Goal: Transaction & Acquisition: Purchase product/service

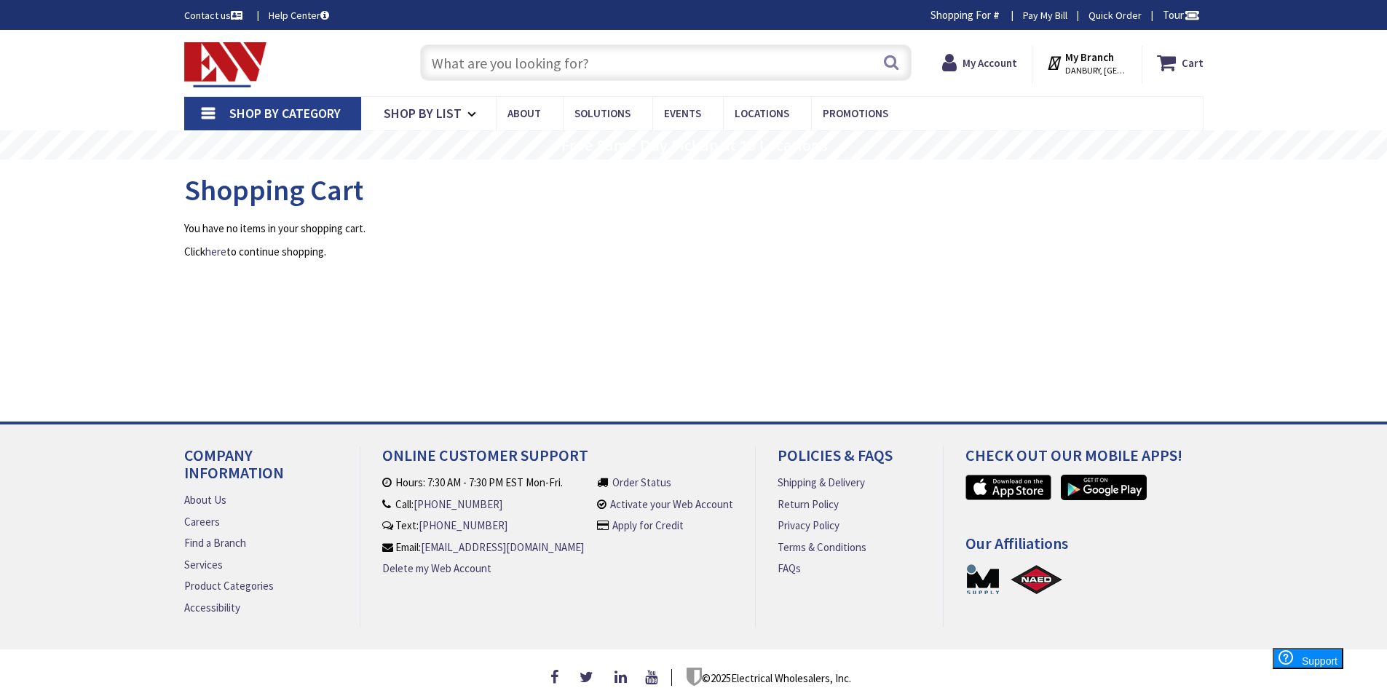
click at [617, 50] on input "text" at bounding box center [666, 62] width 492 height 36
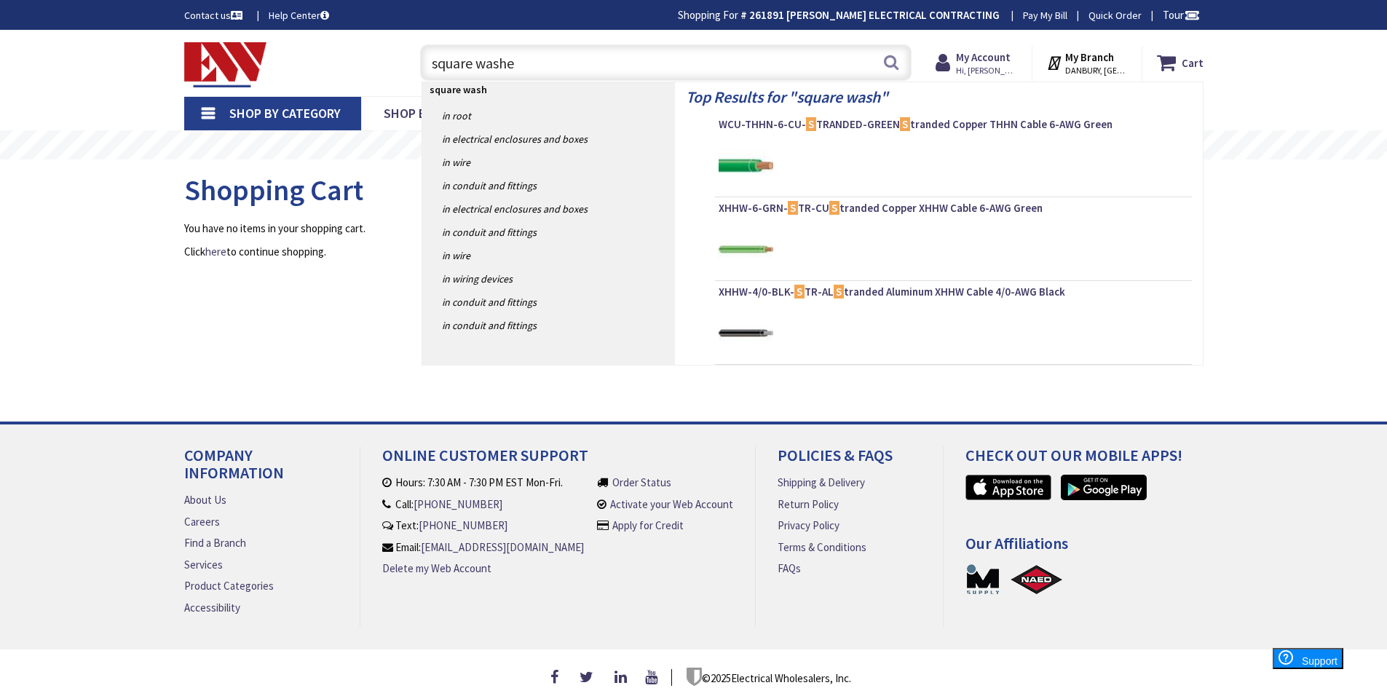
type input "square washer"
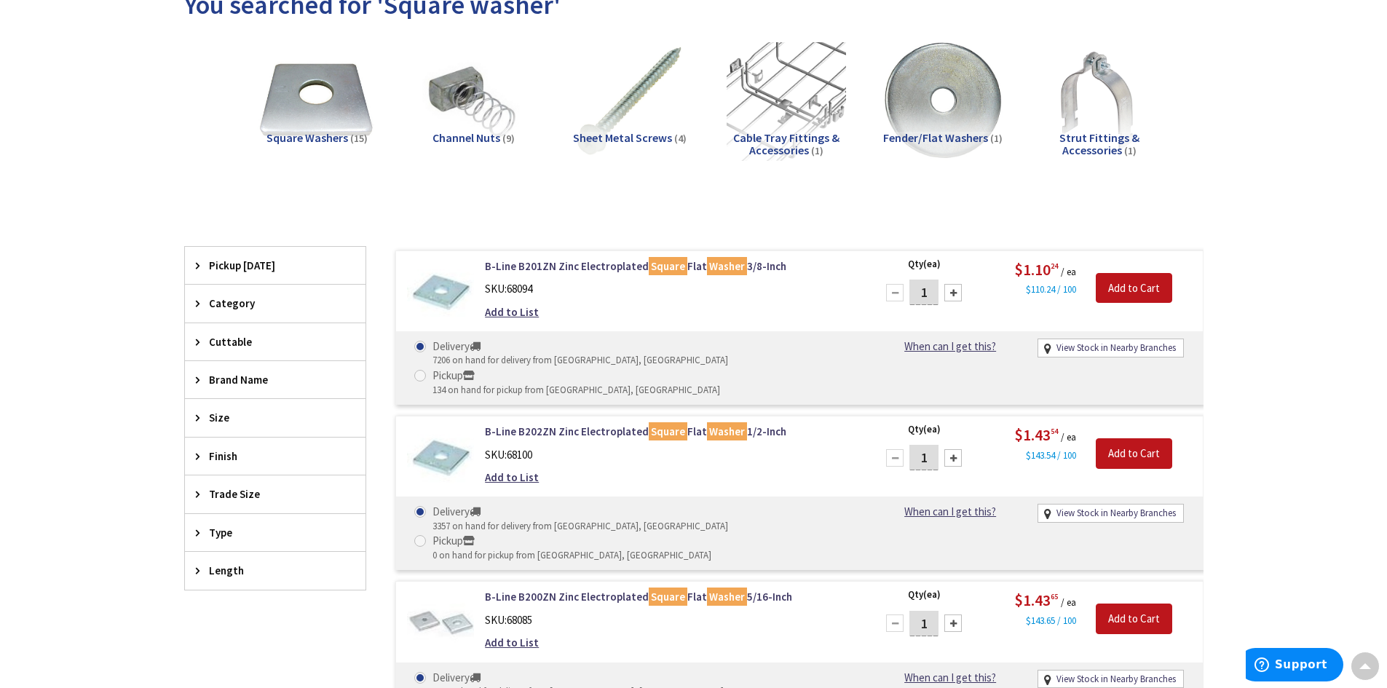
scroll to position [146, 0]
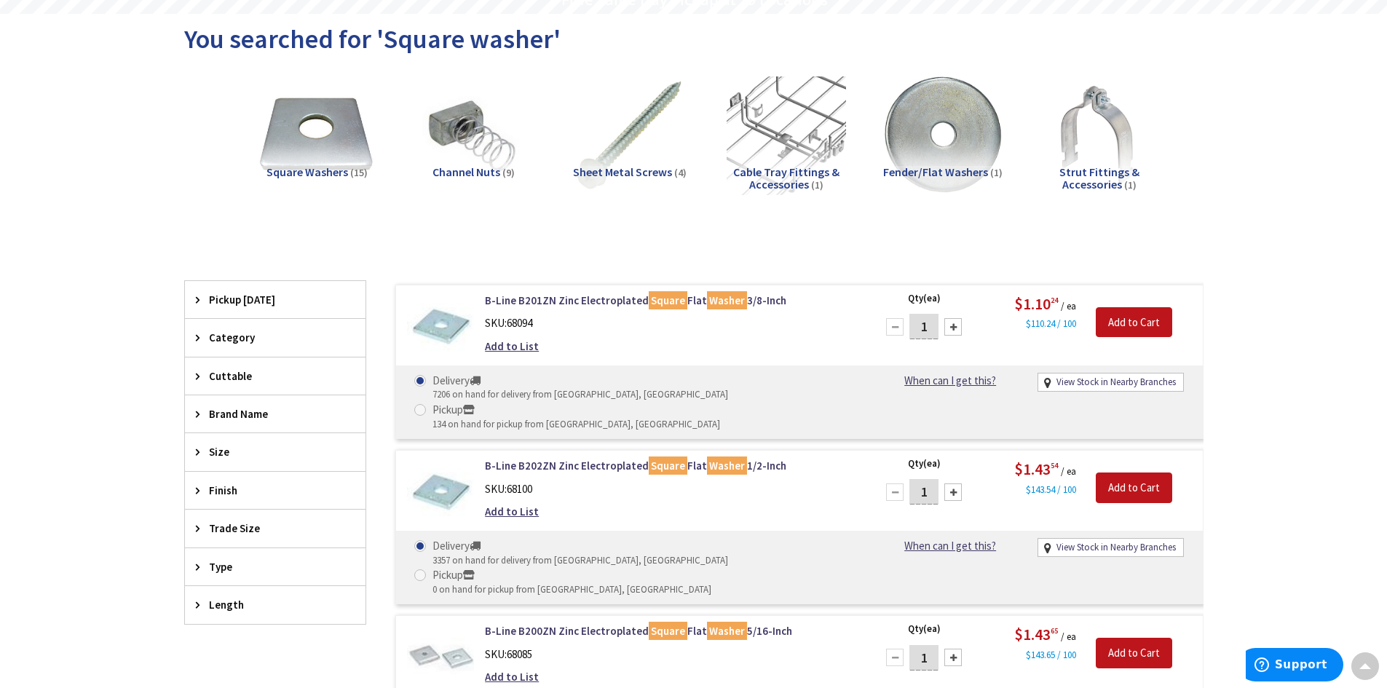
click at [456, 323] on img at bounding box center [441, 327] width 68 height 68
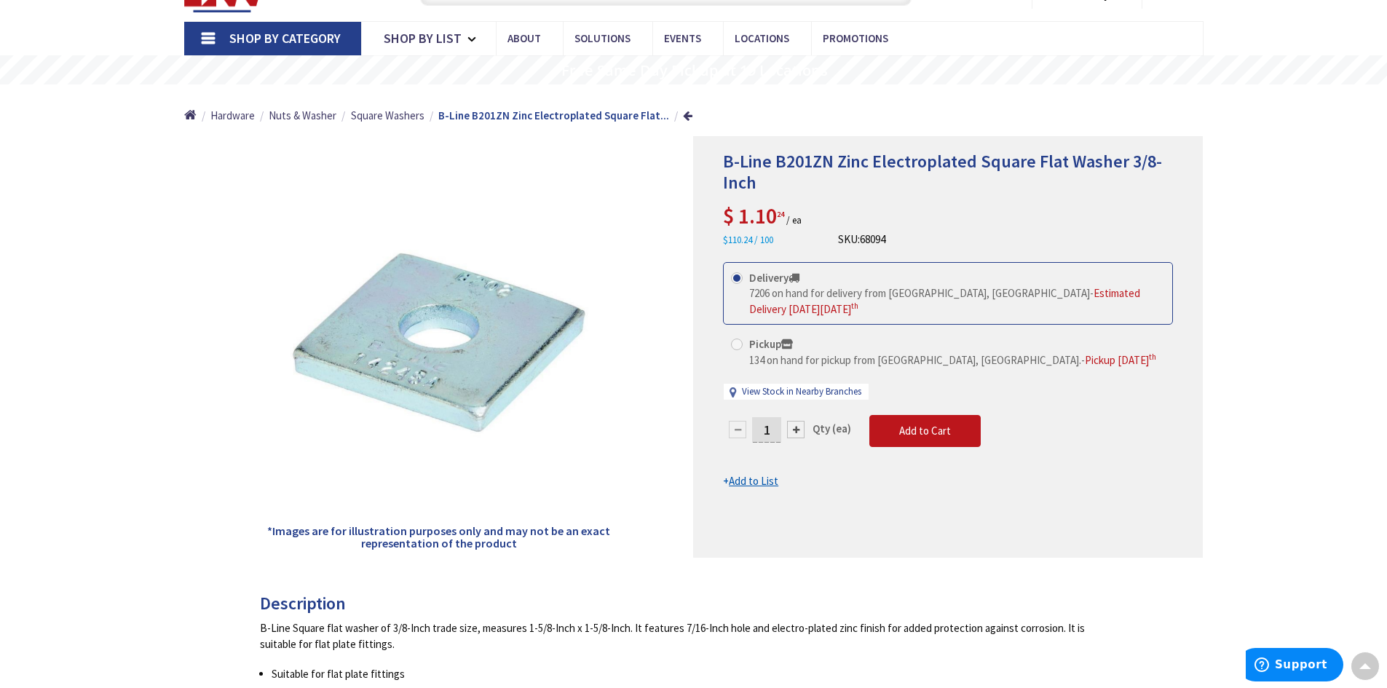
scroll to position [73, 0]
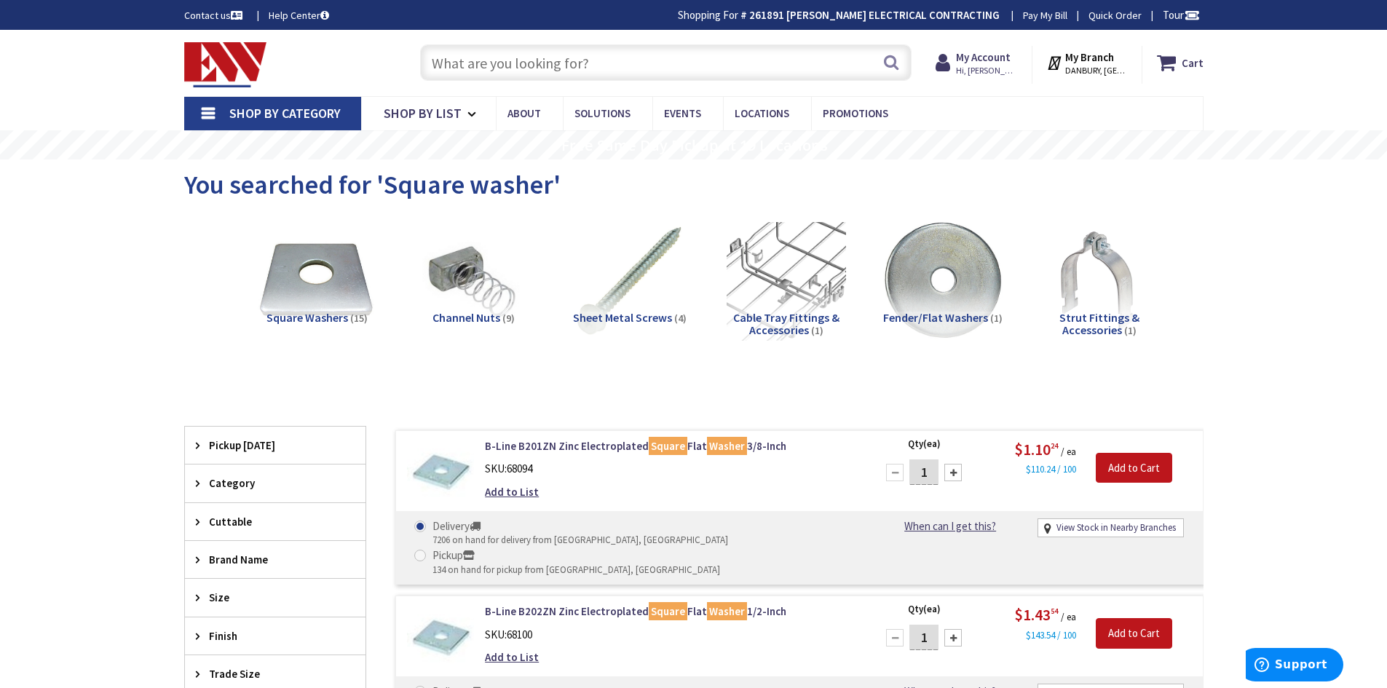
click at [559, 62] on input "text" at bounding box center [666, 62] width 492 height 36
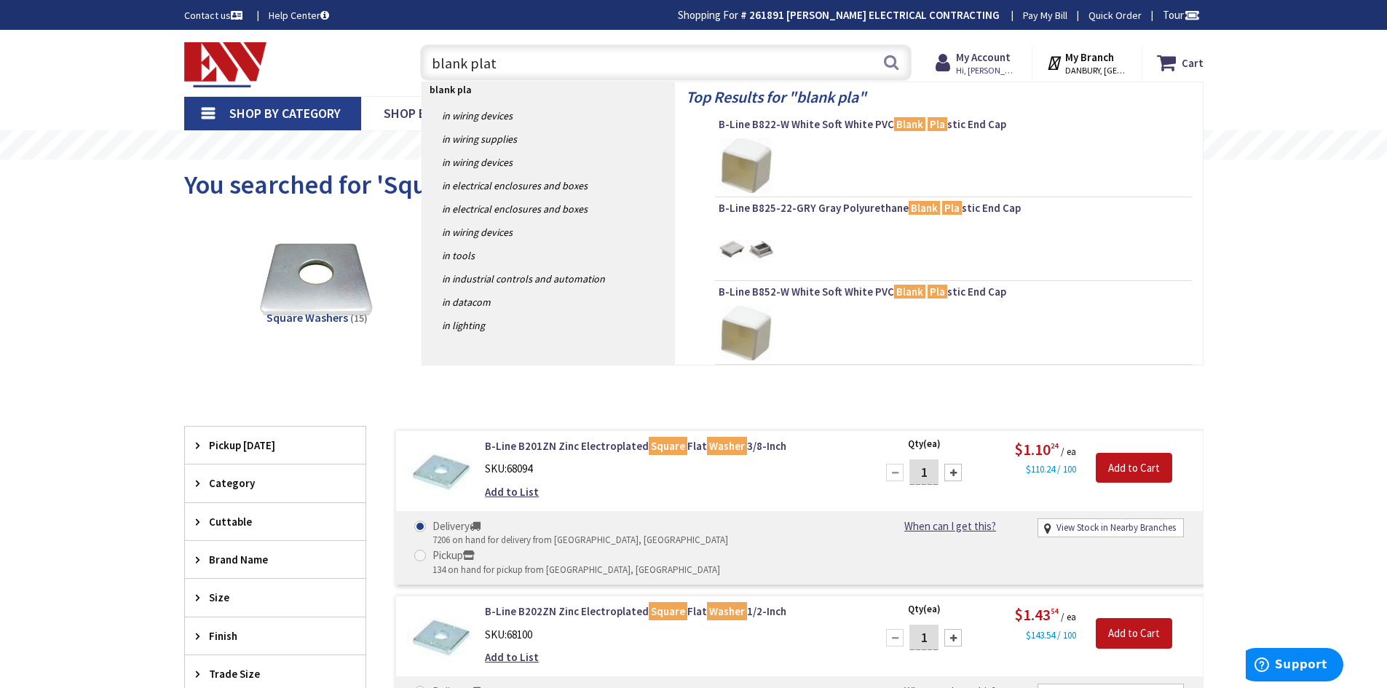
type input "blank plate"
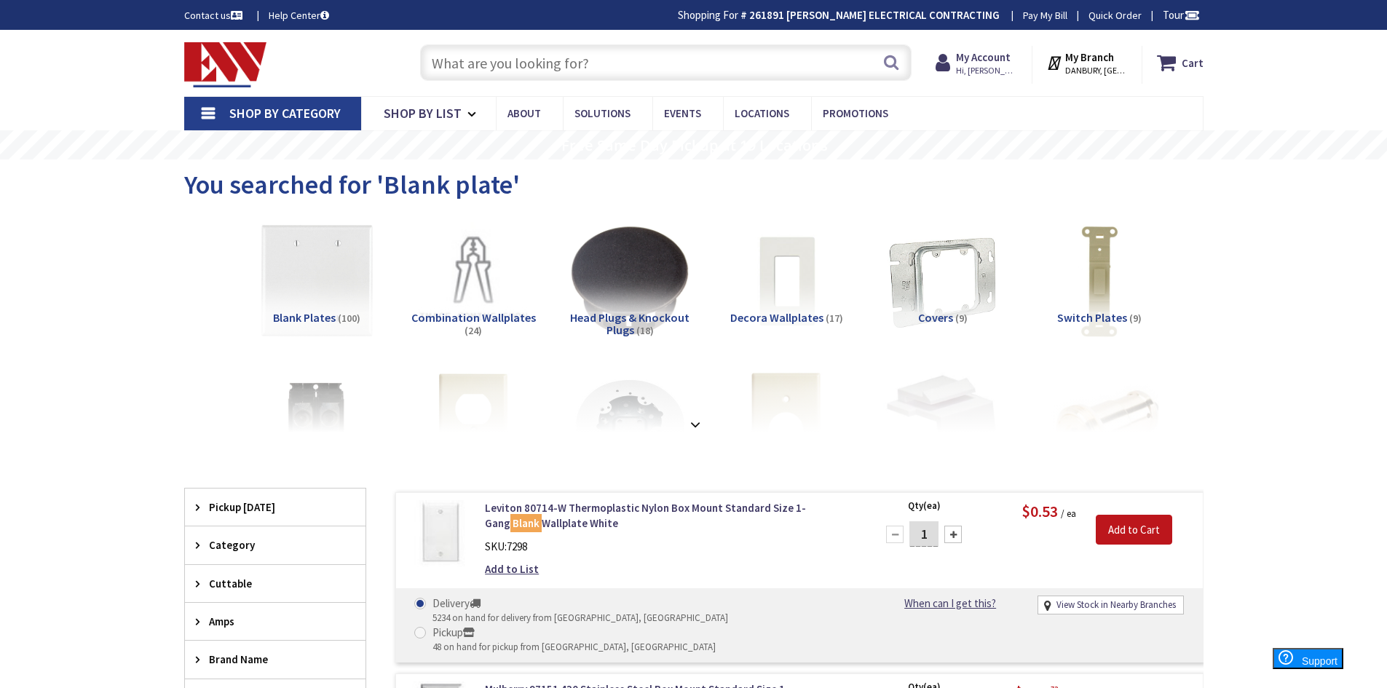
click at [599, 61] on input "text" at bounding box center [666, 62] width 492 height 36
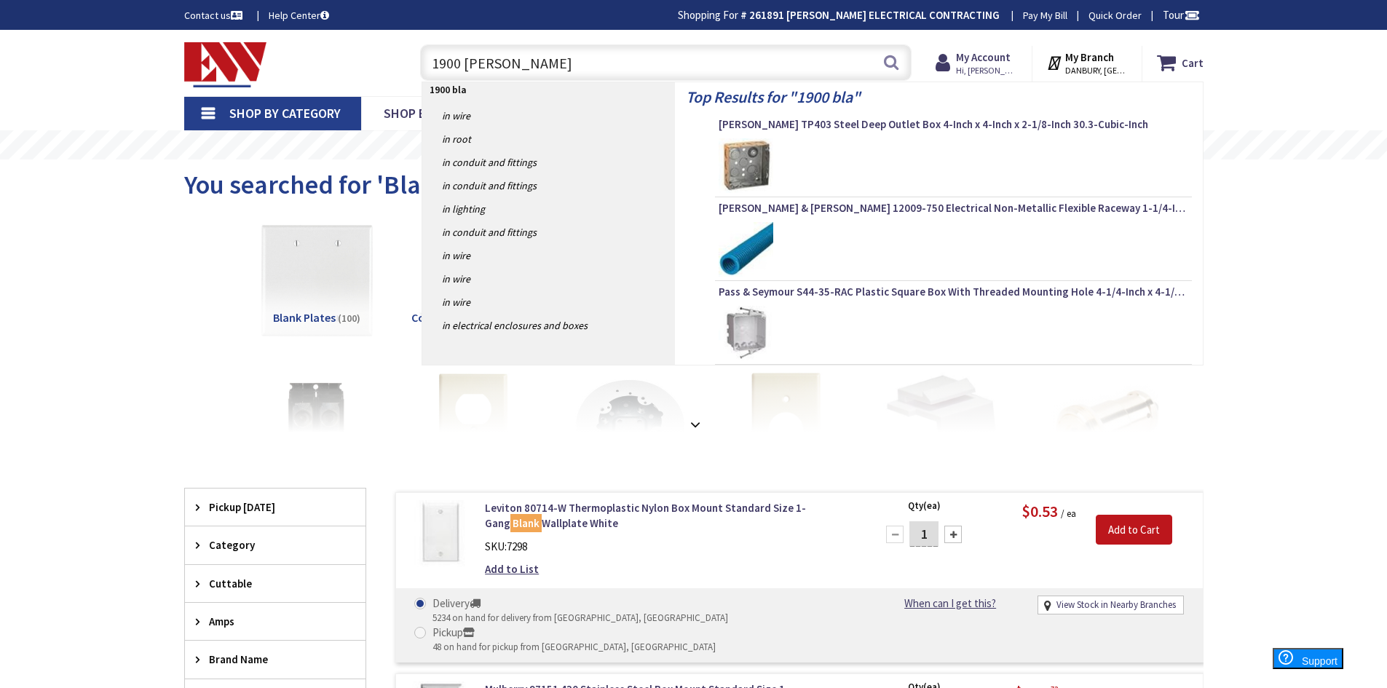
type input "1900 blank"
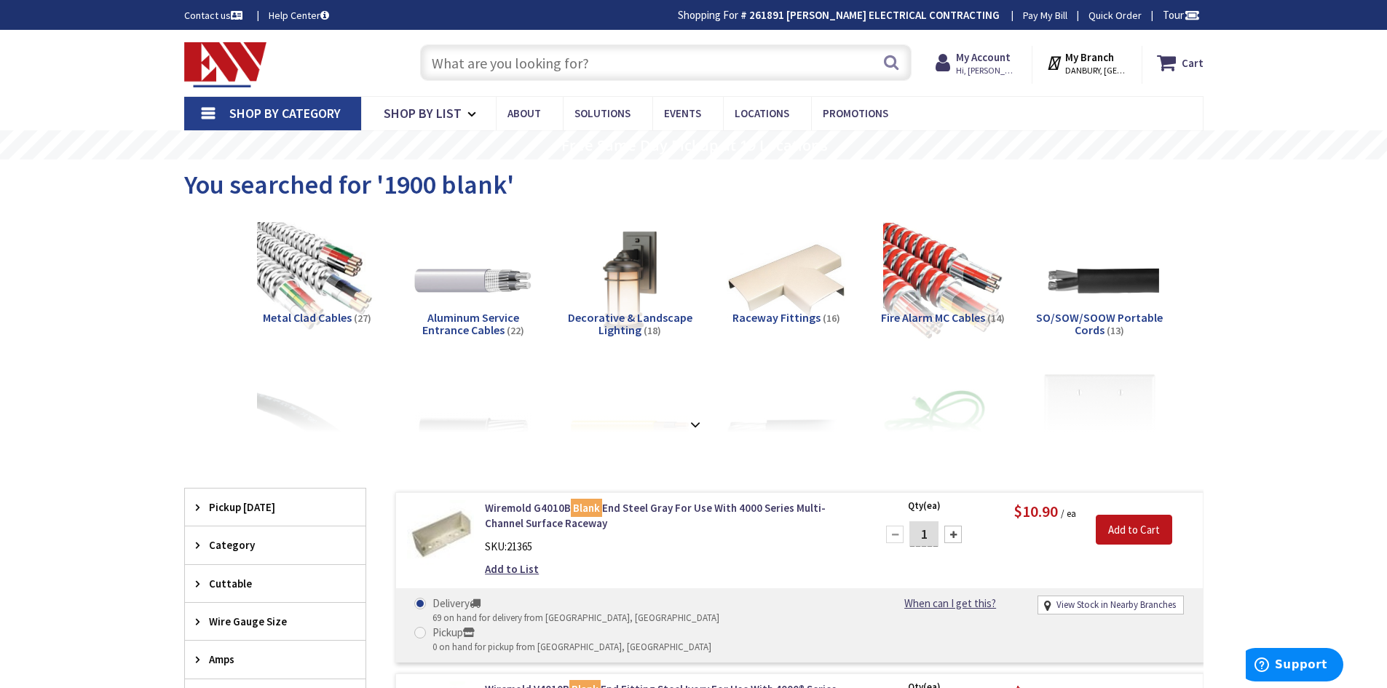
click at [633, 52] on input "text" at bounding box center [666, 62] width 492 height 36
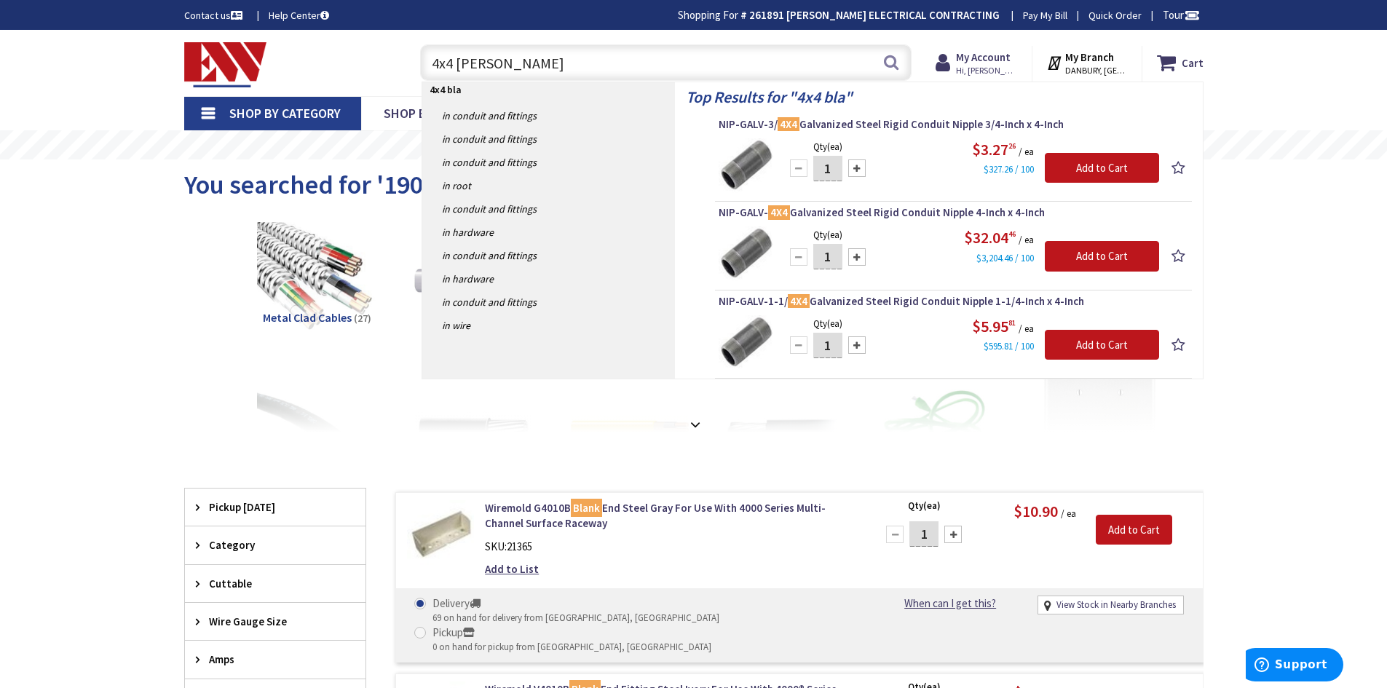
type input "4x4 blank"
